Goal: Information Seeking & Learning: Learn about a topic

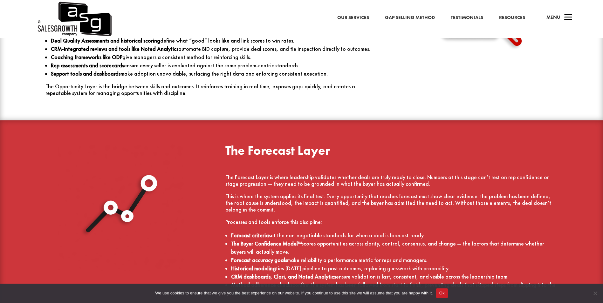
scroll to position [1322, 0]
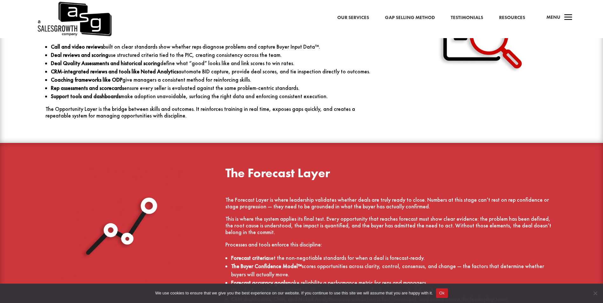
click at [418, 18] on link "Gap Selling Method" at bounding box center [410, 18] width 50 height 8
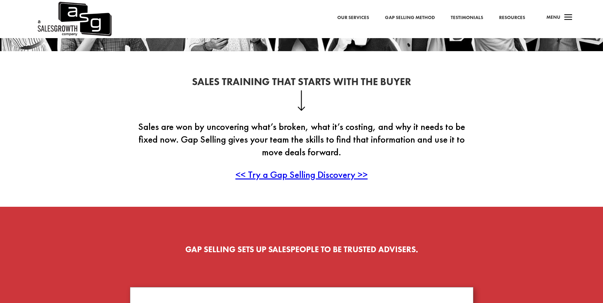
scroll to position [159, 0]
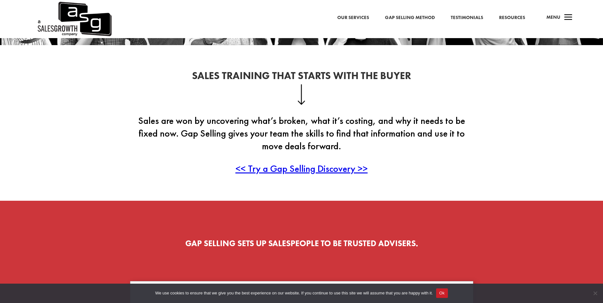
click at [301, 166] on span "<< Try a Gap Selling Discovery >>" at bounding box center [301, 168] width 132 height 12
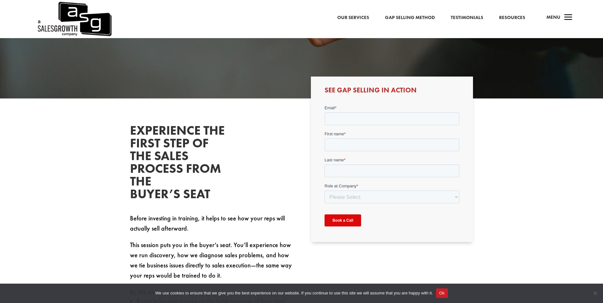
scroll to position [159, 0]
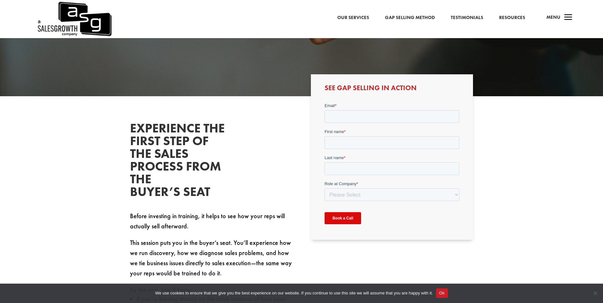
click at [358, 16] on link "Our Services" at bounding box center [353, 18] width 32 height 8
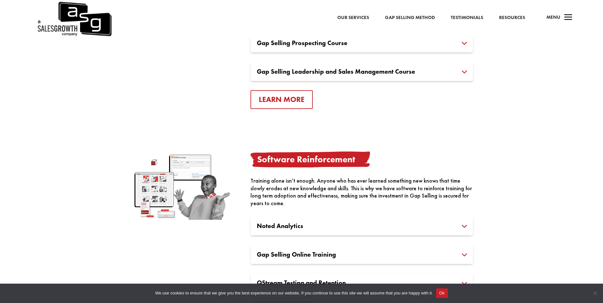
scroll to position [572, 0]
click at [465, 256] on h3 "Gap Selling Online Training" at bounding box center [362, 255] width 210 height 6
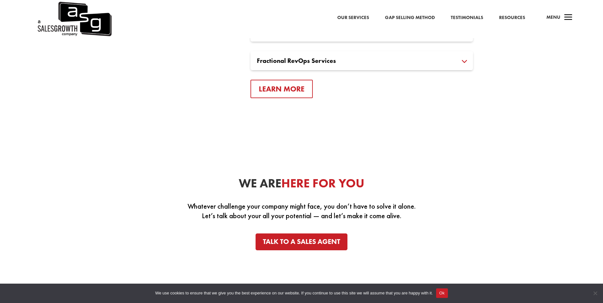
scroll to position [1271, 0]
